Goal: Transaction & Acquisition: Purchase product/service

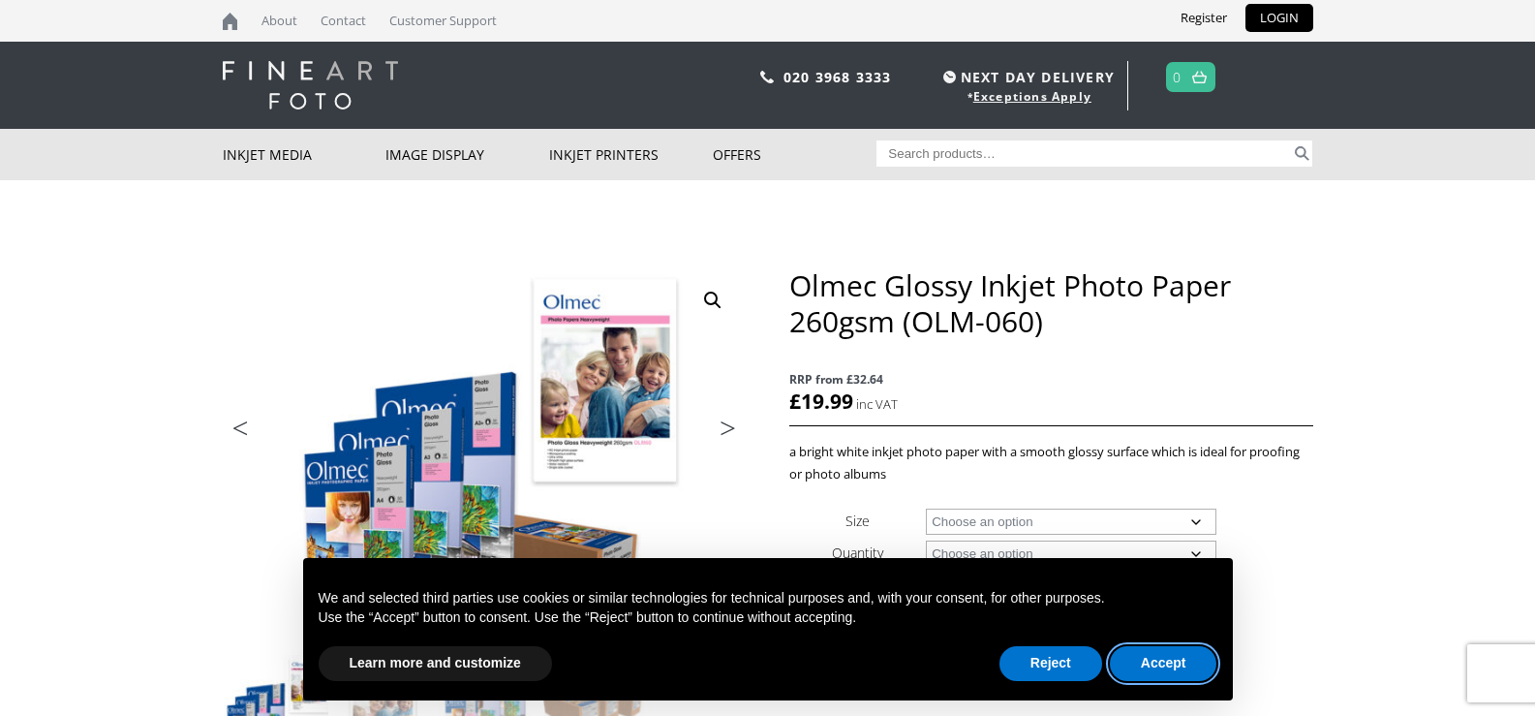
click at [1162, 659] on button "Accept" at bounding box center [1164, 663] width 108 height 35
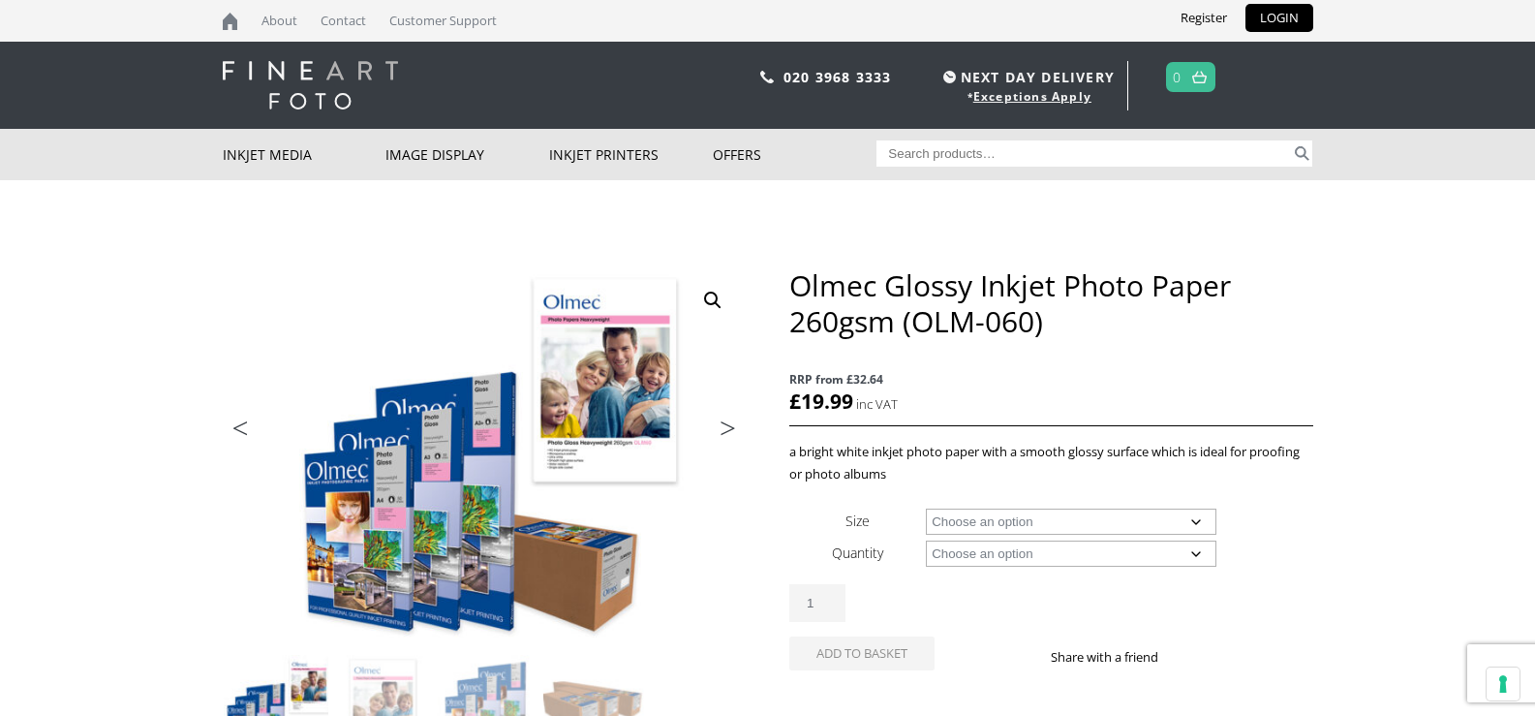
click at [1198, 518] on select "Choose an option A4 Sheet A3 Sheet A3+ Sheet A2 Sheet 17" Wide Roll 24" Wide Ro…" at bounding box center [1071, 521] width 291 height 26
click at [926, 508] on select "Choose an option A4 Sheet A3 Sheet A3+ Sheet A2 Sheet 17" Wide Roll 24" Wide Ro…" at bounding box center [1071, 521] width 291 height 26
select select "a4-sheet"
click at [1199, 550] on select "Choose an option 50 Sheets" at bounding box center [1071, 553] width 291 height 26
select select "50-sheets"
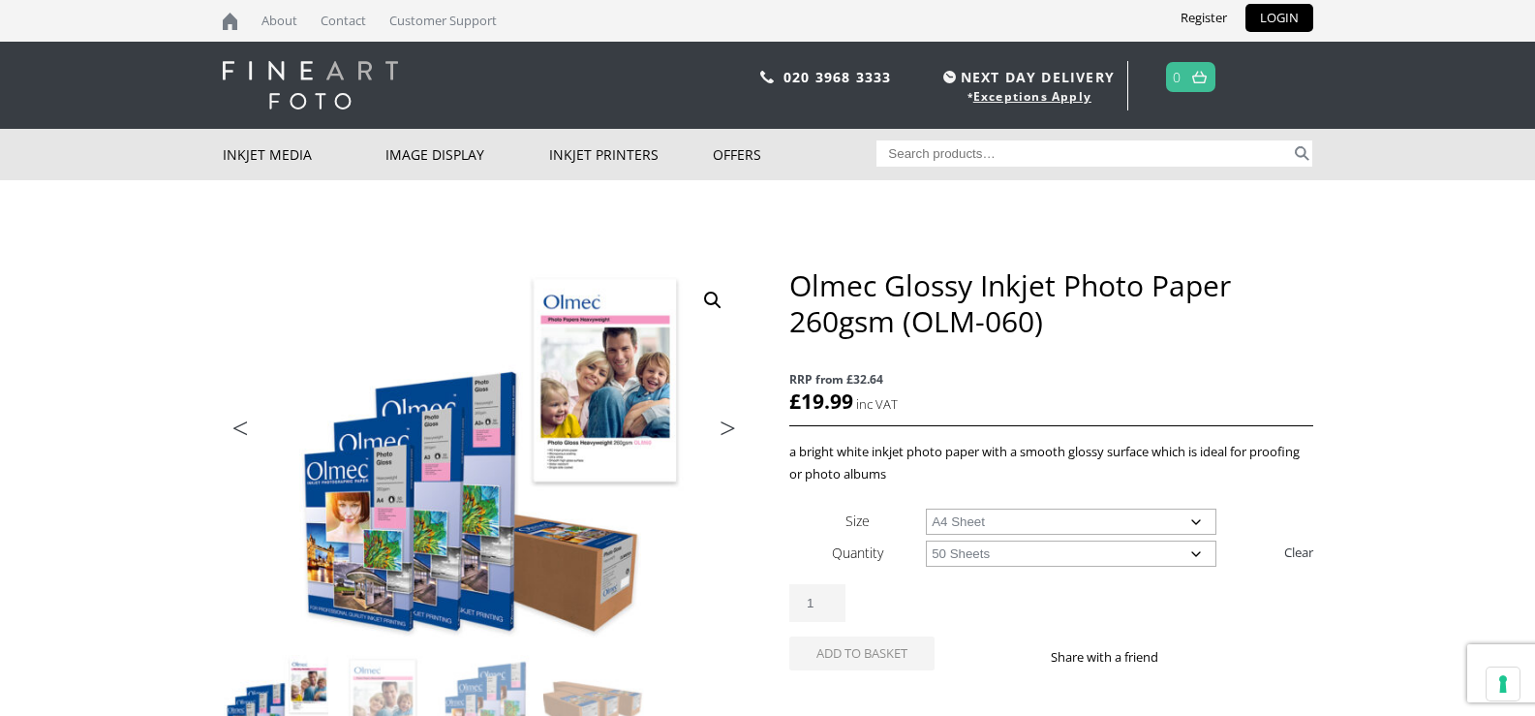
click at [926, 540] on select "Choose an option 50 Sheets" at bounding box center [1071, 553] width 291 height 26
select select "a4-sheet"
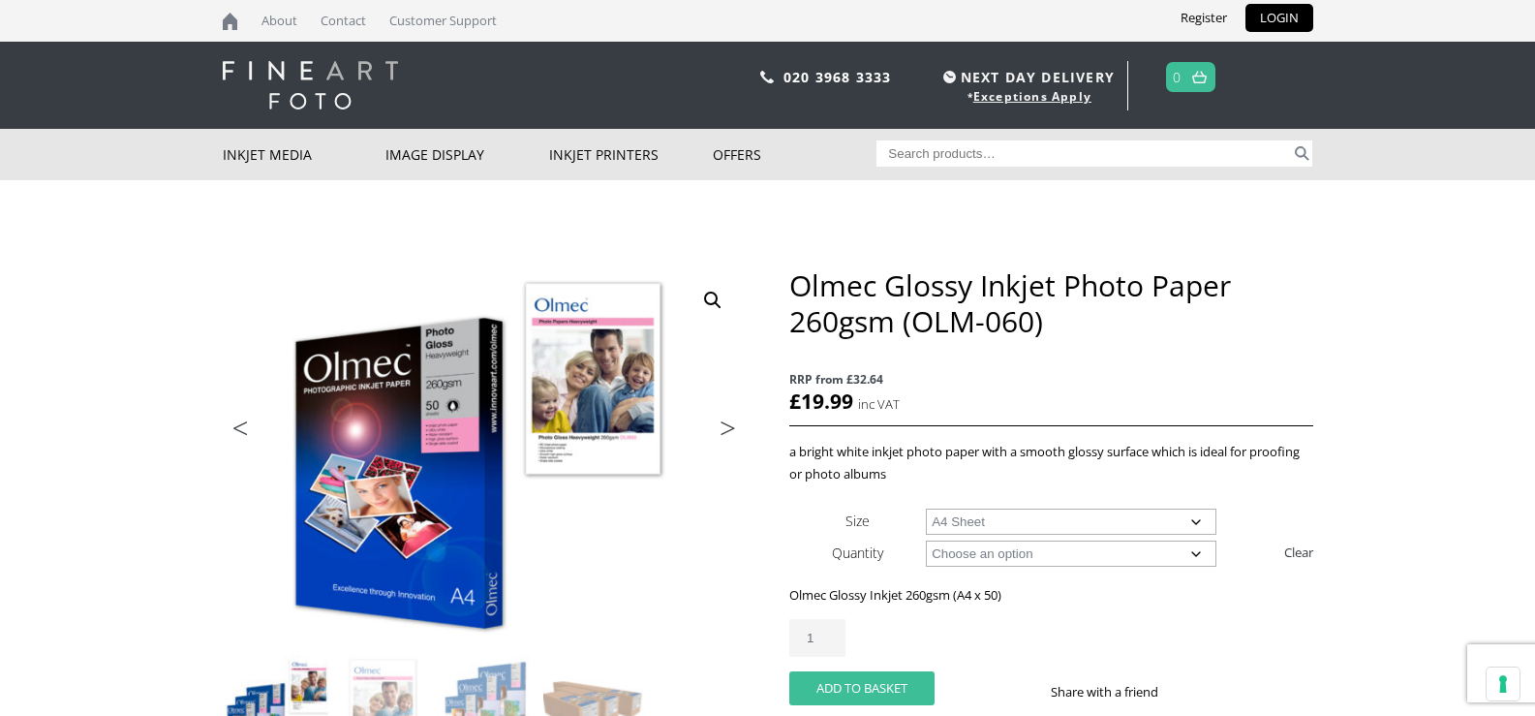
click at [877, 687] on button "Add to basket" at bounding box center [861, 688] width 145 height 34
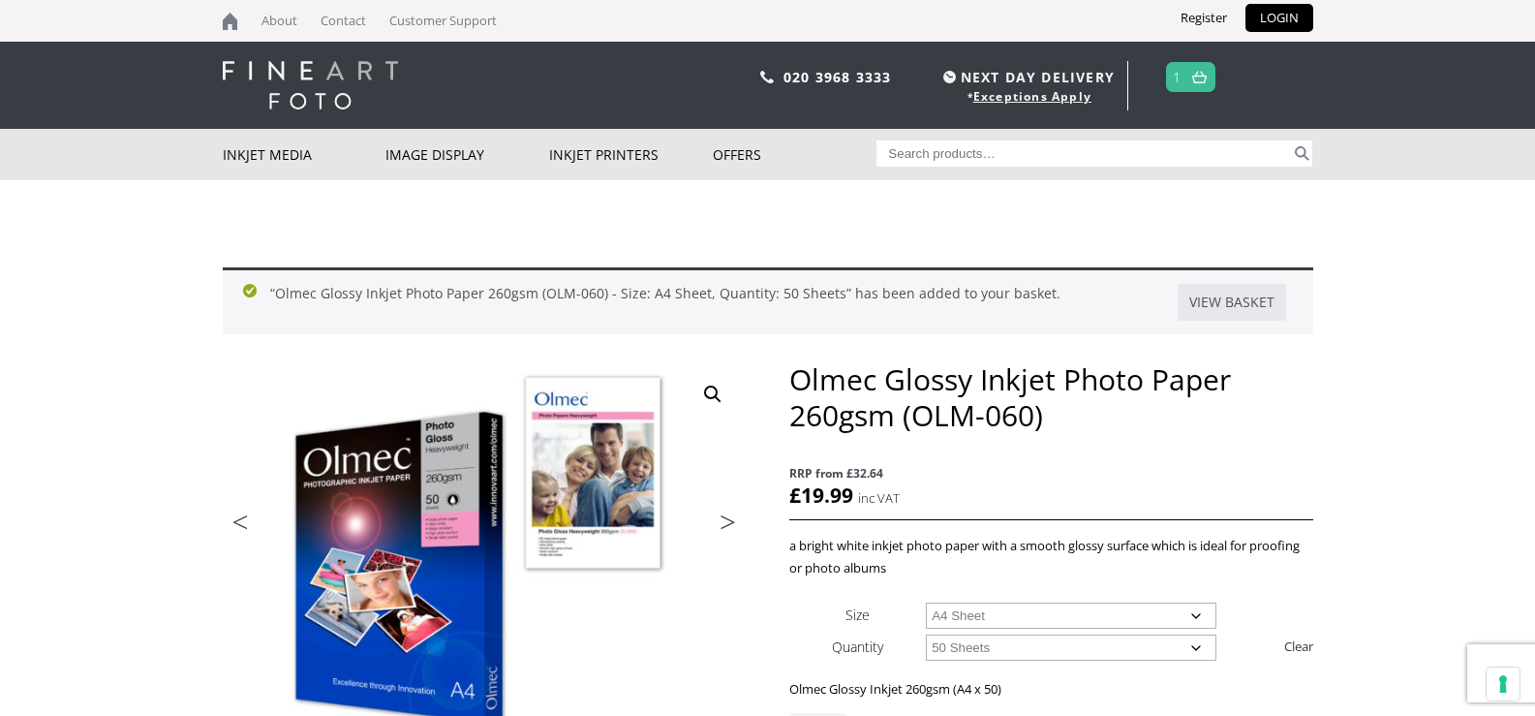
click at [1202, 74] on img at bounding box center [1199, 77] width 15 height 13
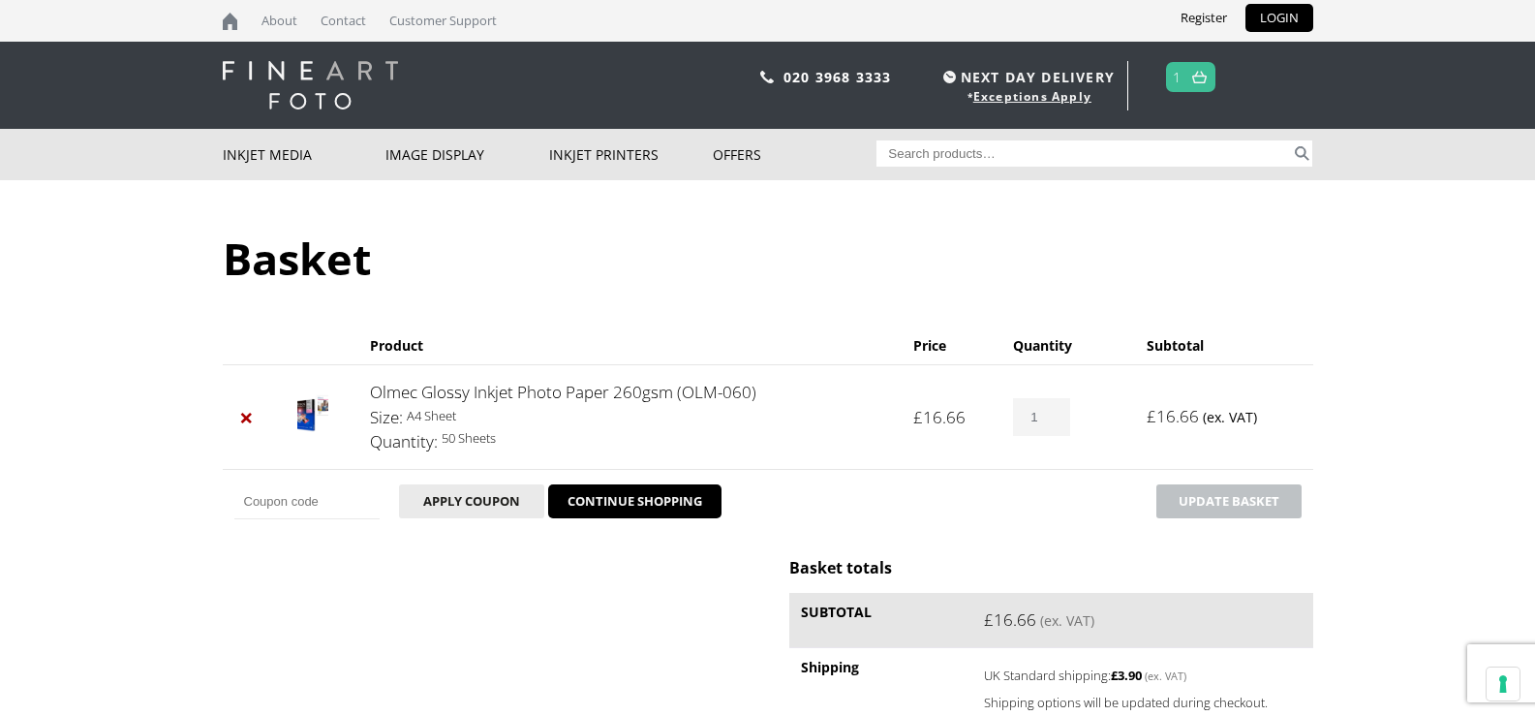
click at [1193, 74] on img at bounding box center [1199, 77] width 15 height 13
drag, startPoint x: 0, startPoint y: 0, endPoint x: 1186, endPoint y: 75, distance: 1188.7
click at [1186, 75] on span "1" at bounding box center [1190, 77] width 49 height 30
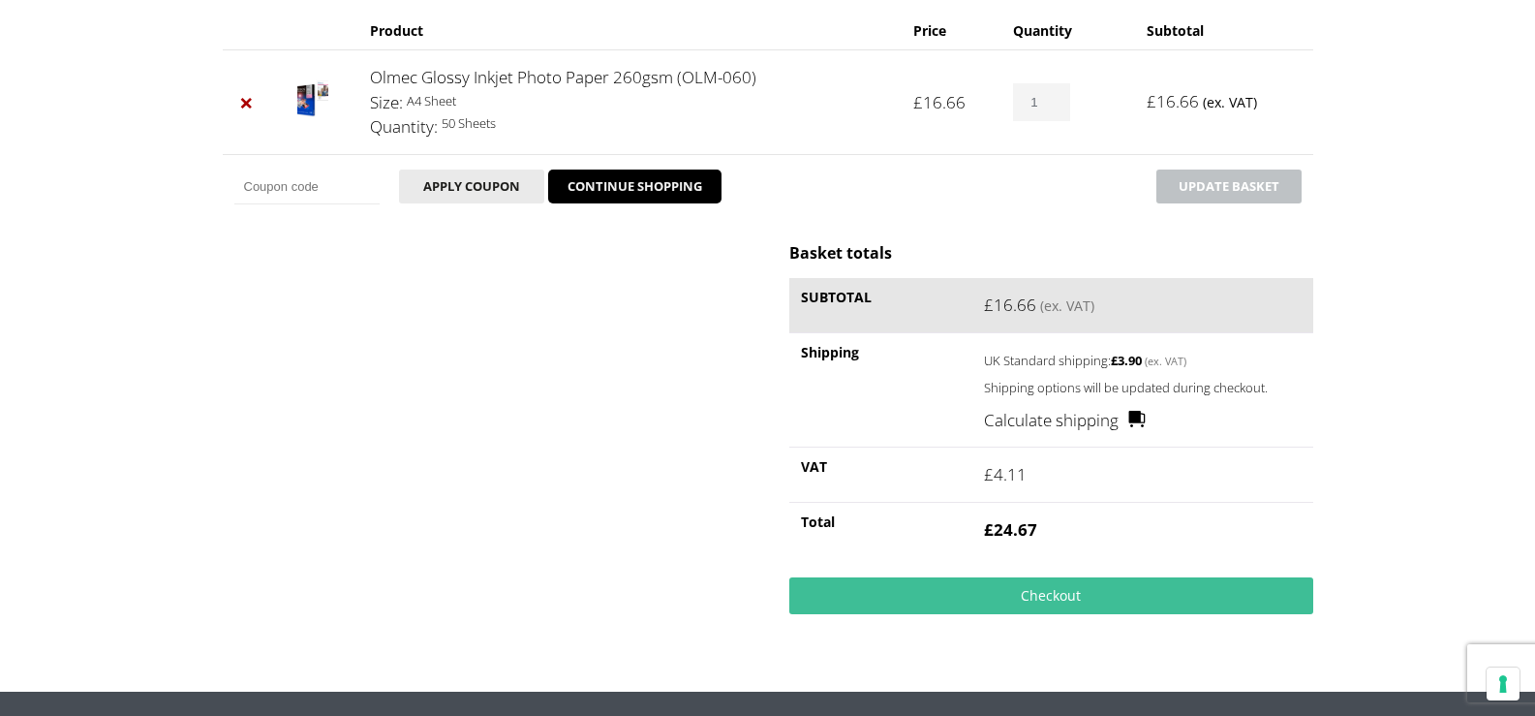
scroll to position [323, 0]
